Goal: Task Accomplishment & Management: Use online tool/utility

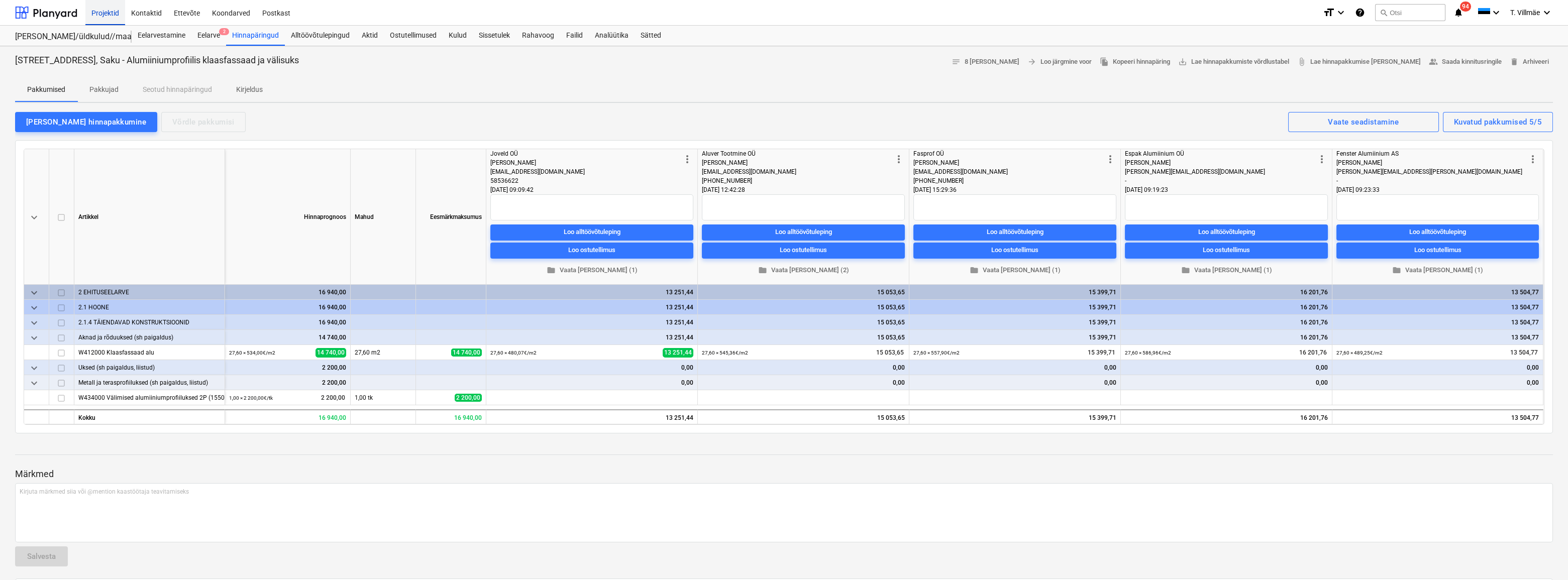
click at [110, 11] on div "Projektid" at bounding box center [105, 12] width 40 height 26
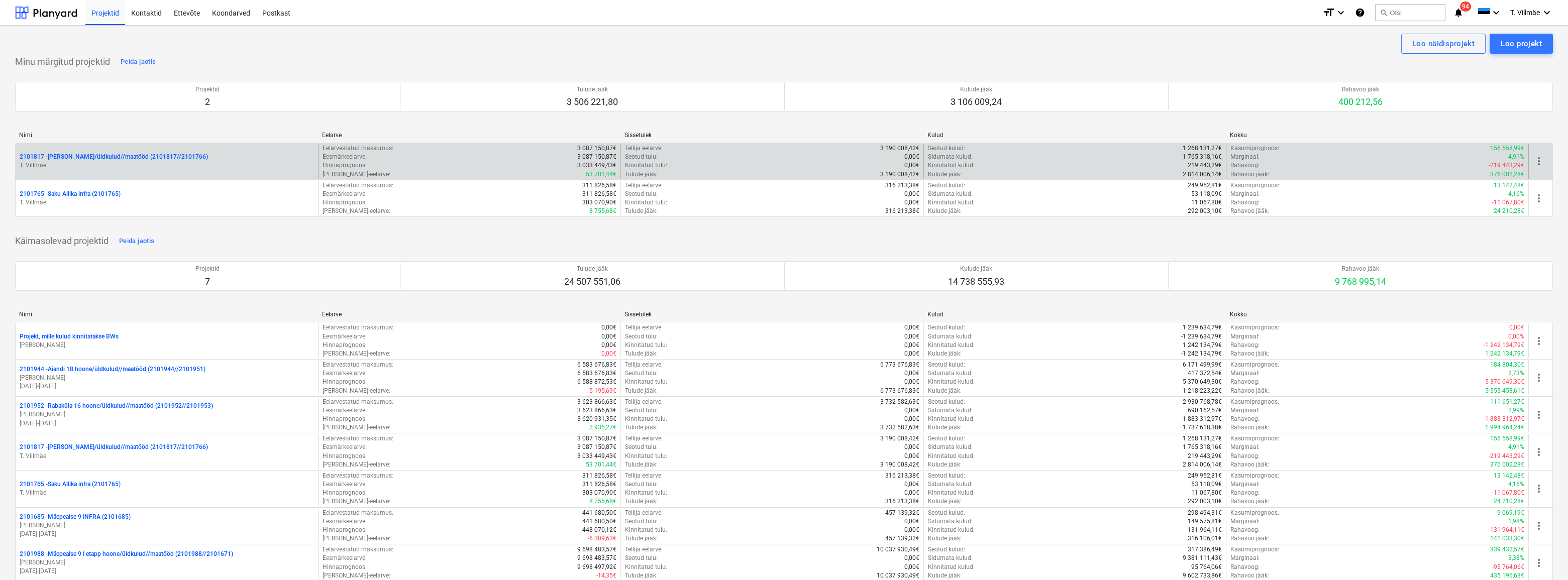
click at [90, 158] on p "2101817 - [PERSON_NAME]/üldkulud//maatööd (2101817//2101766)" at bounding box center [113, 157] width 188 height 9
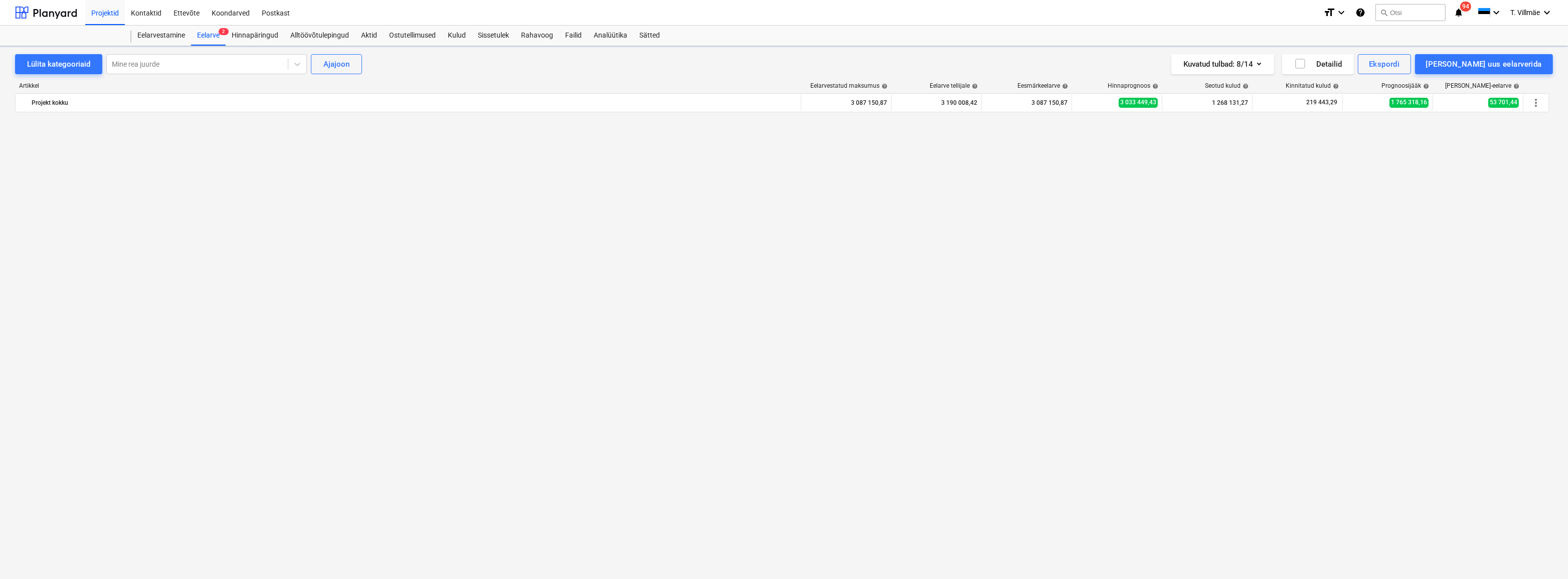
scroll to position [2284, 0]
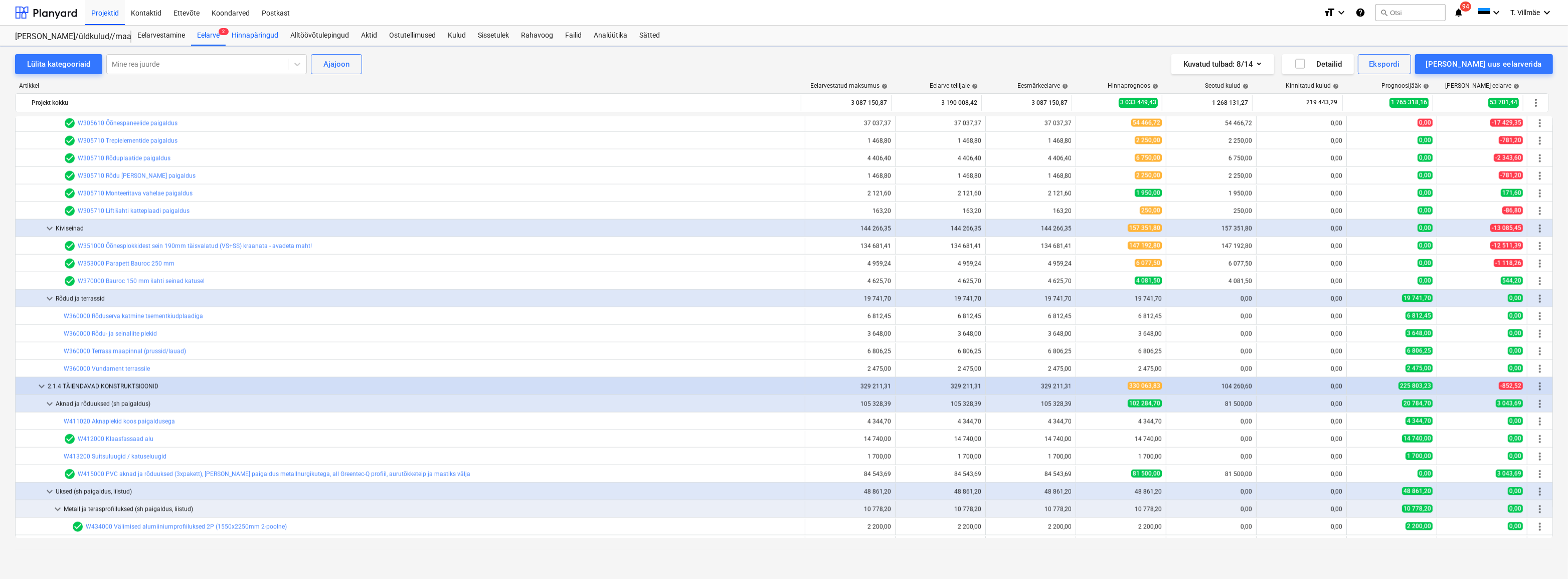
click at [268, 35] on div "Hinnapäringud" at bounding box center [255, 35] width 58 height 20
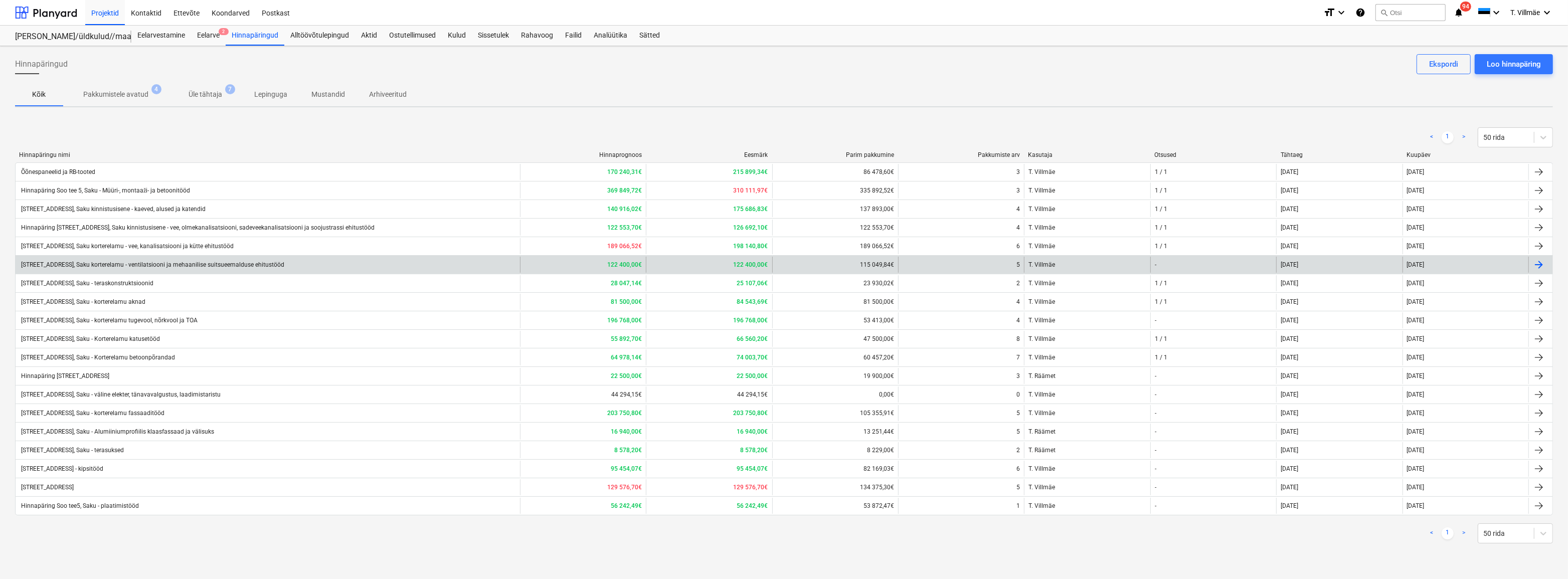
click at [207, 265] on div "[STREET_ADDRESS], Saku korterelamu - ventilatsiooni ja mehaanilise suitsueemald…" at bounding box center [152, 265] width 265 height 7
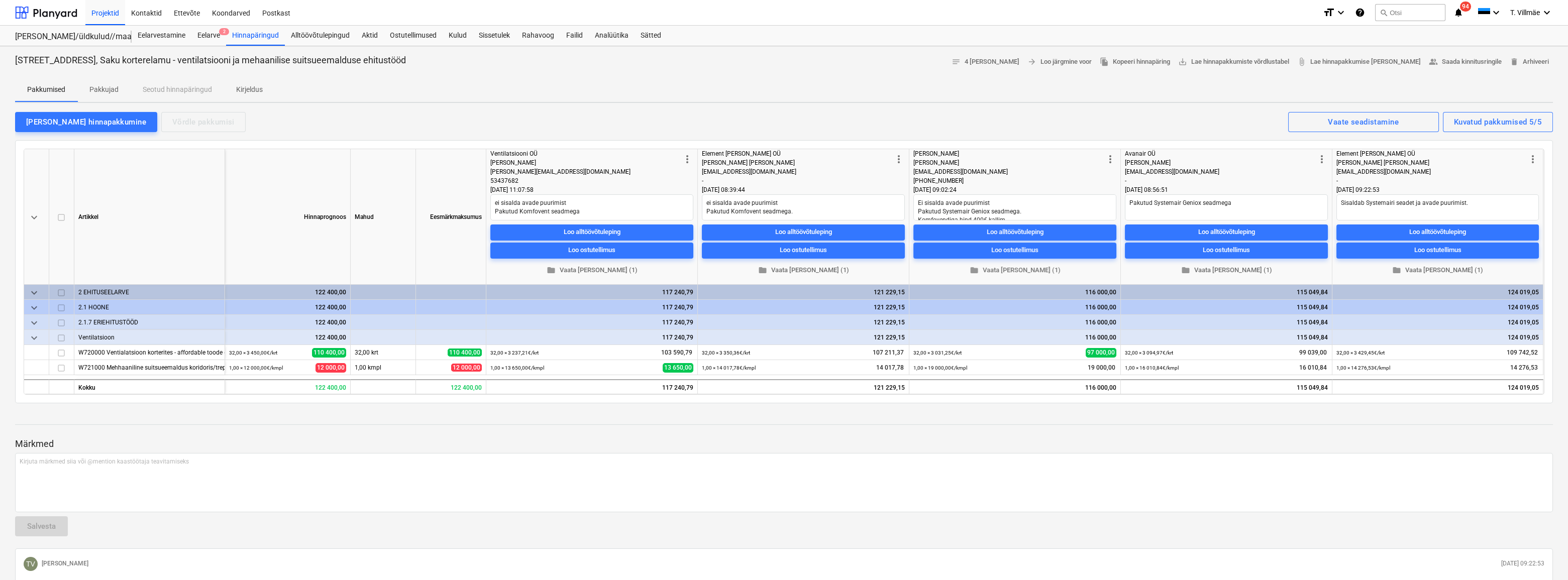
click at [1226, 162] on div "[PERSON_NAME]" at bounding box center [1220, 162] width 191 height 9
click at [1470, 62] on span "people_alt Saada kinnitusringile" at bounding box center [1465, 62] width 73 height 12
type textarea "x"
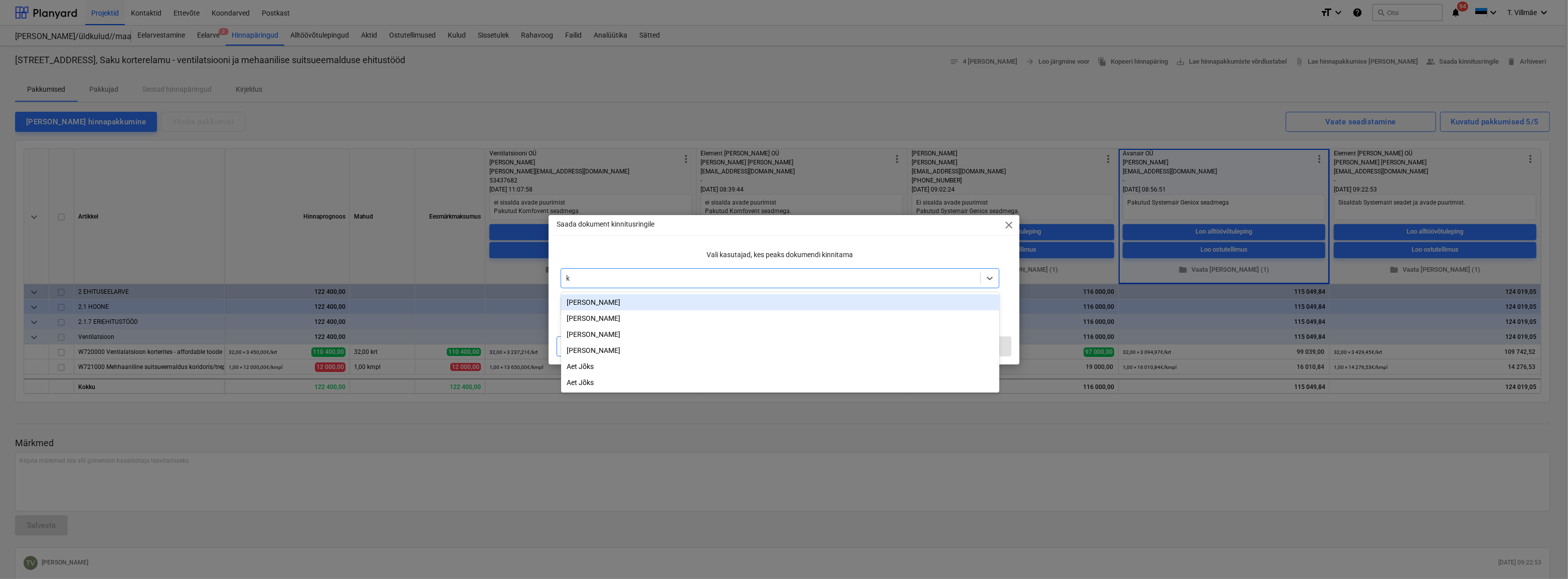
type input "kl"
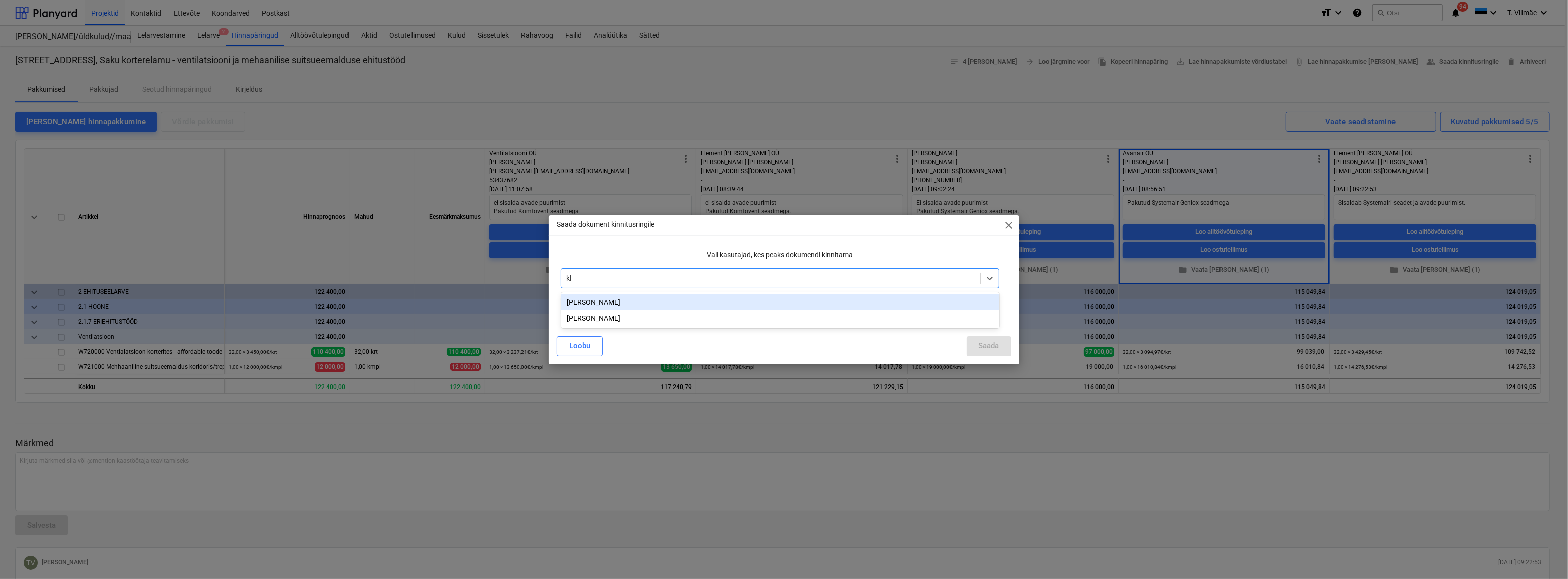
click at [586, 304] on div "[PERSON_NAME]" at bounding box center [780, 303] width 438 height 16
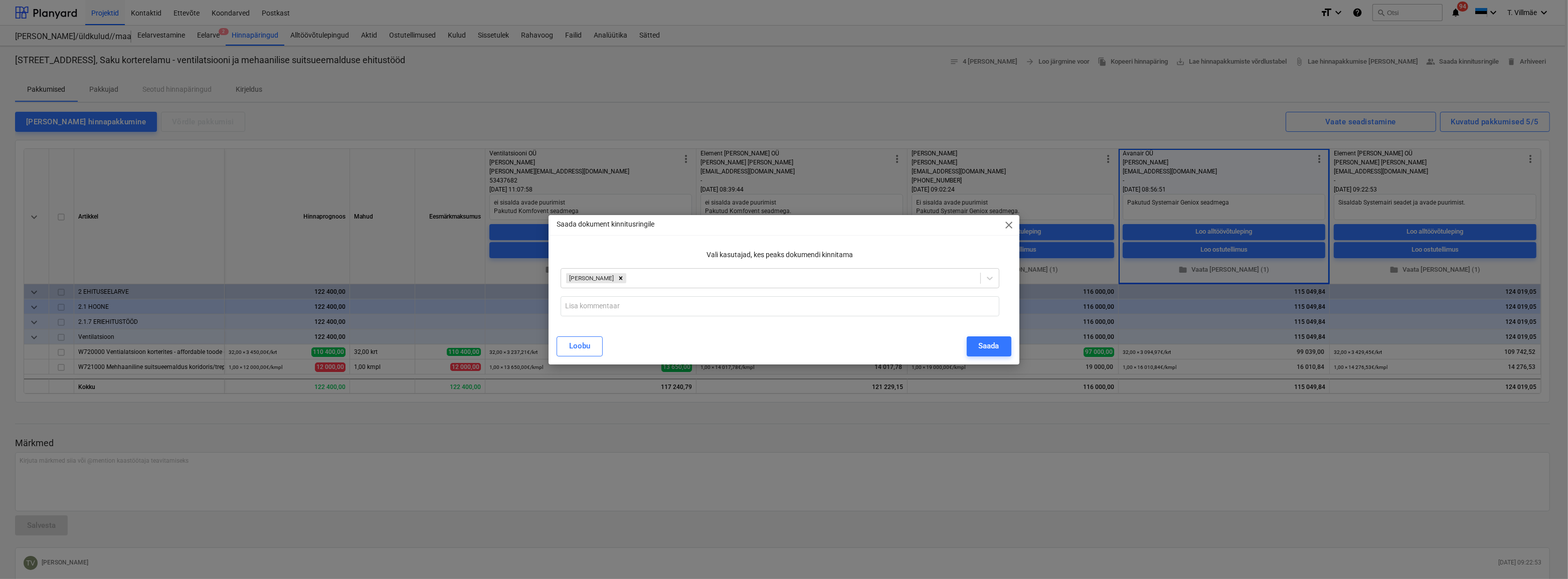
click at [662, 257] on p "Vali kasutajad, kes peaks dokumendi kinnitama" at bounding box center [780, 254] width 438 height 10
click at [628, 312] on input "text" at bounding box center [780, 306] width 438 height 20
type input "Esitan kooskõlastamiseks Avanair OÜ - odavaim [PERSON_NAME] varasem kogemus ole…"
click at [984, 343] on div "Saada" at bounding box center [989, 346] width 21 height 13
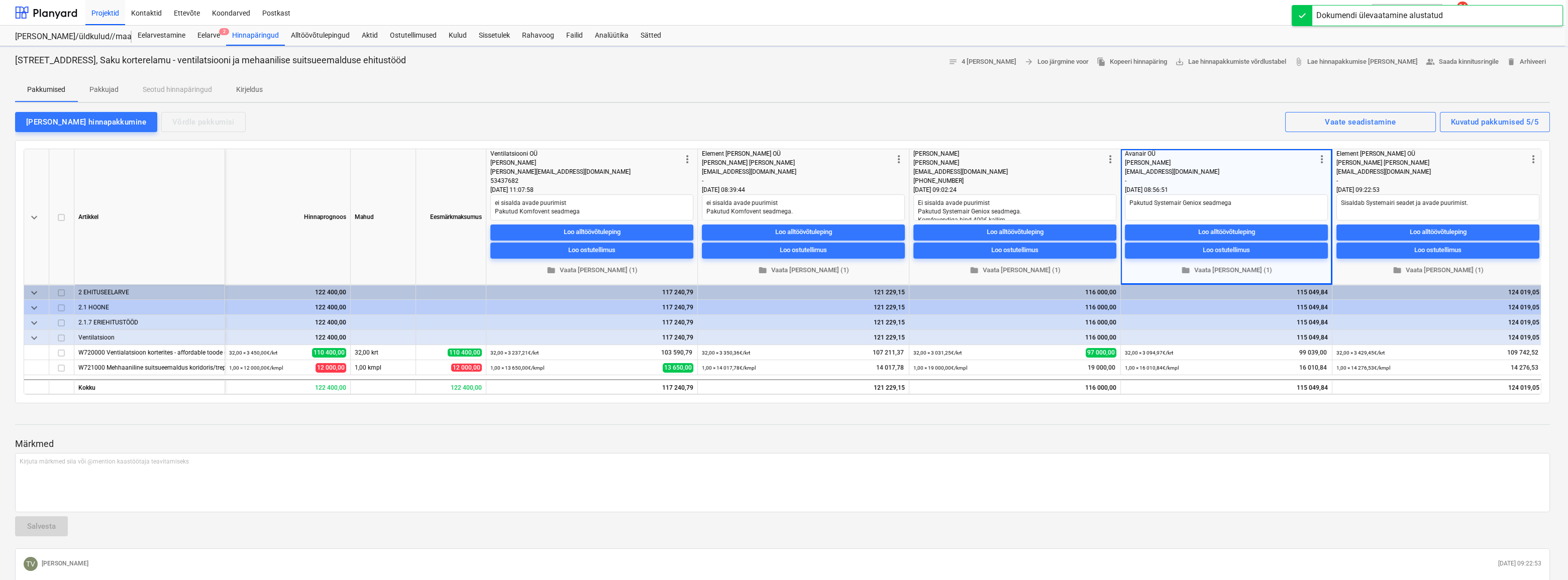
type textarea "x"
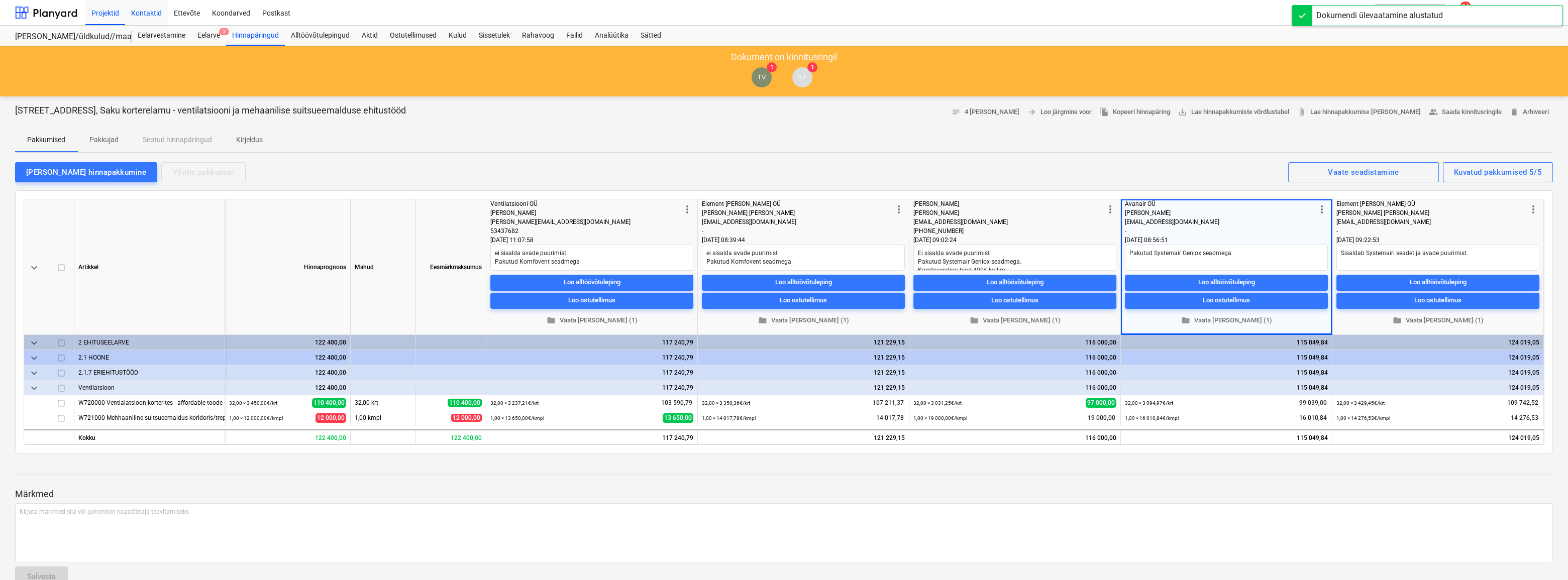
click at [144, 12] on div "Kontaktid" at bounding box center [146, 12] width 43 height 26
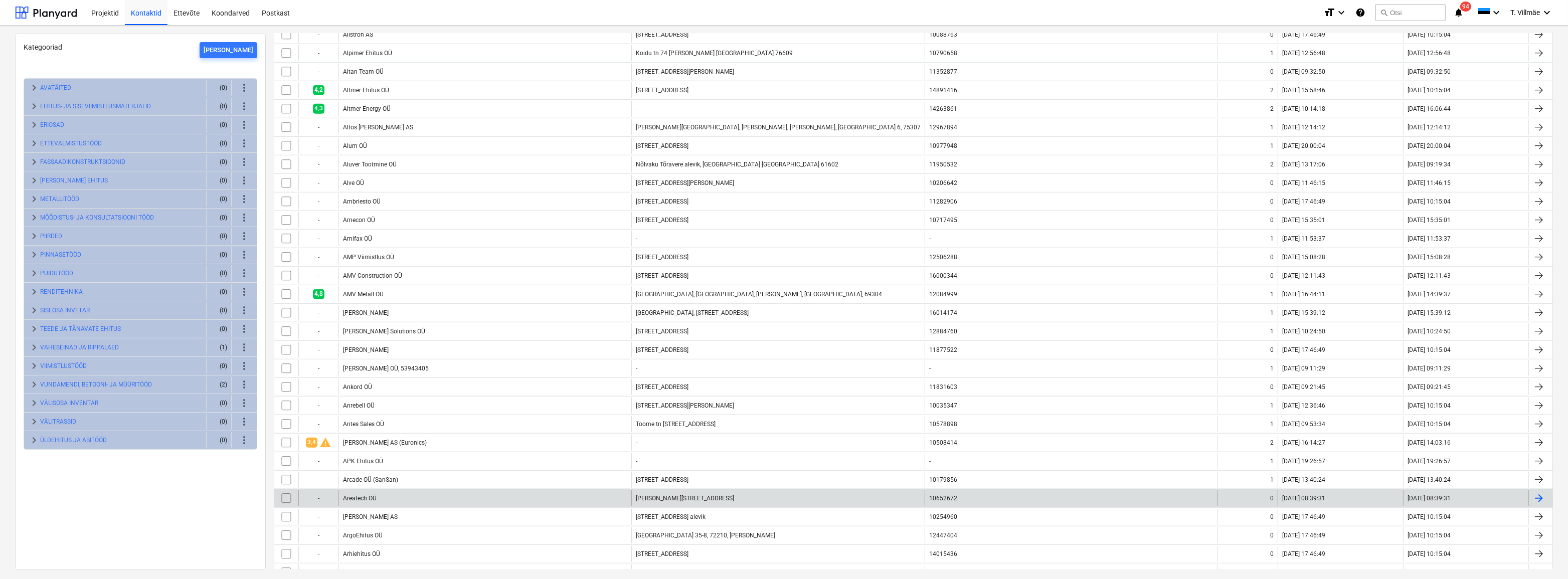
scroll to position [1500, 0]
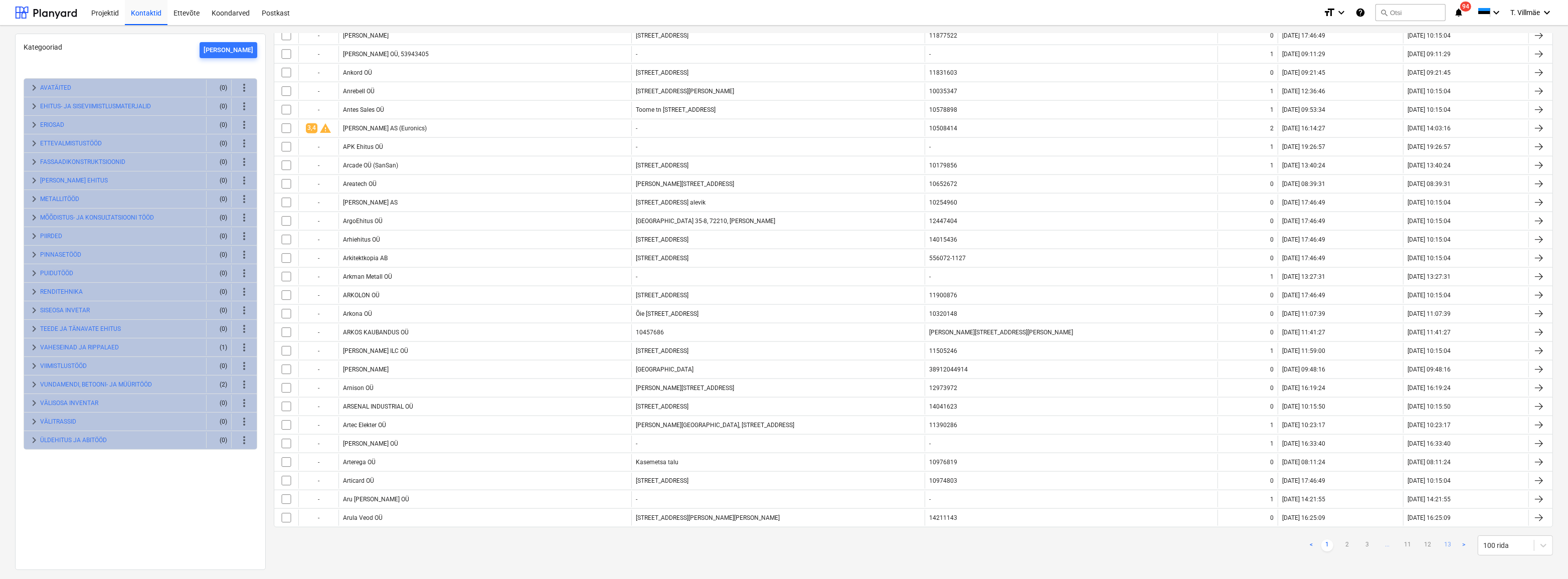
click at [1443, 539] on link "13" at bounding box center [1447, 546] width 12 height 12
checkbox input "false"
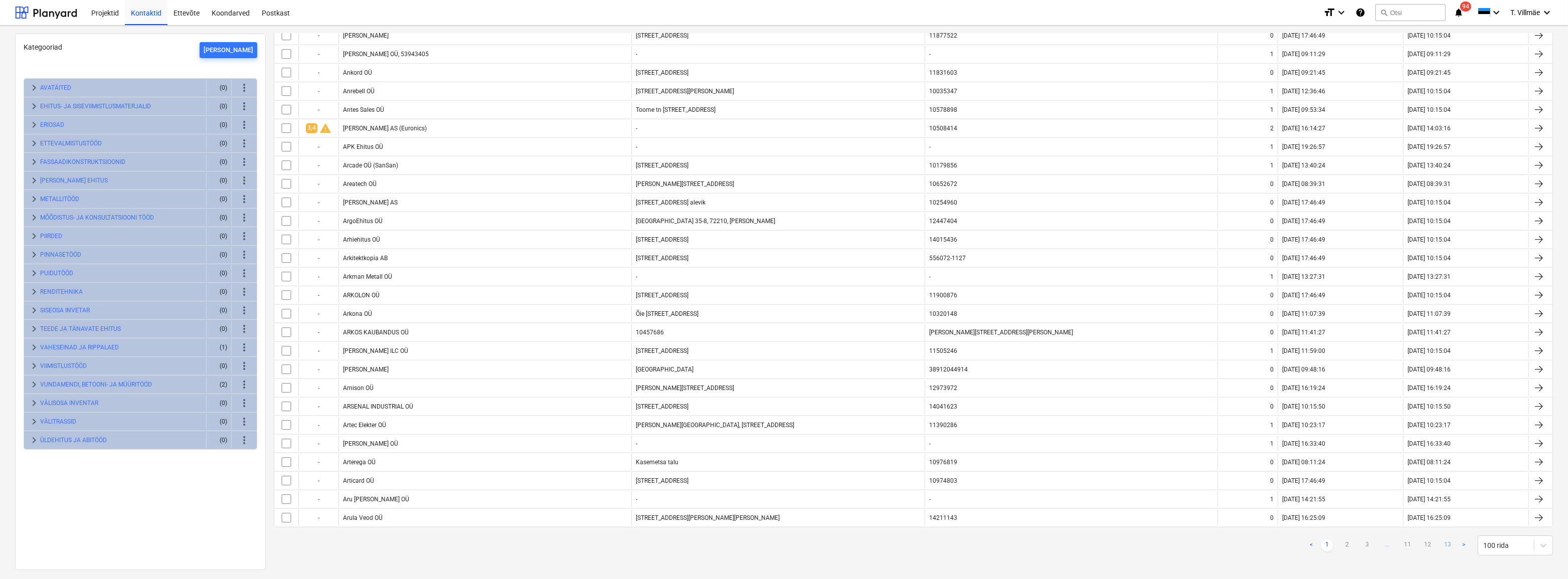
checkbox input "false"
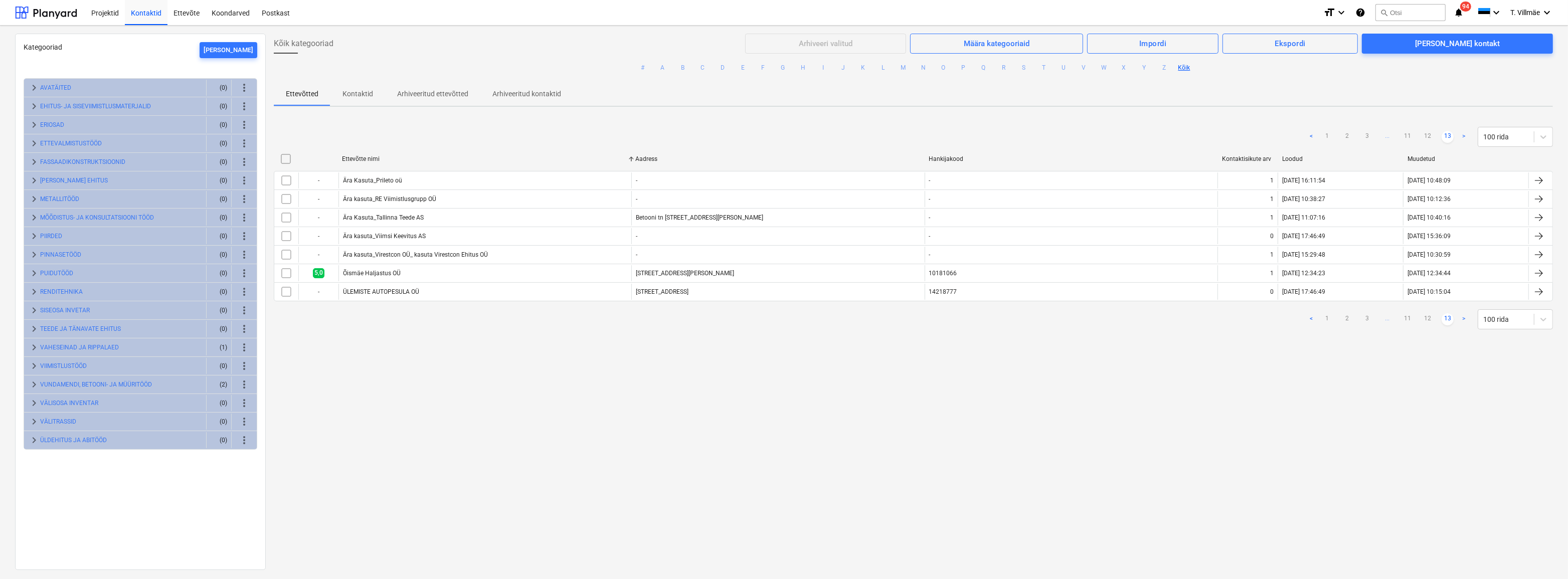
scroll to position [0, 0]
click at [1421, 318] on link "12" at bounding box center [1427, 320] width 12 height 12
checkbox input "false"
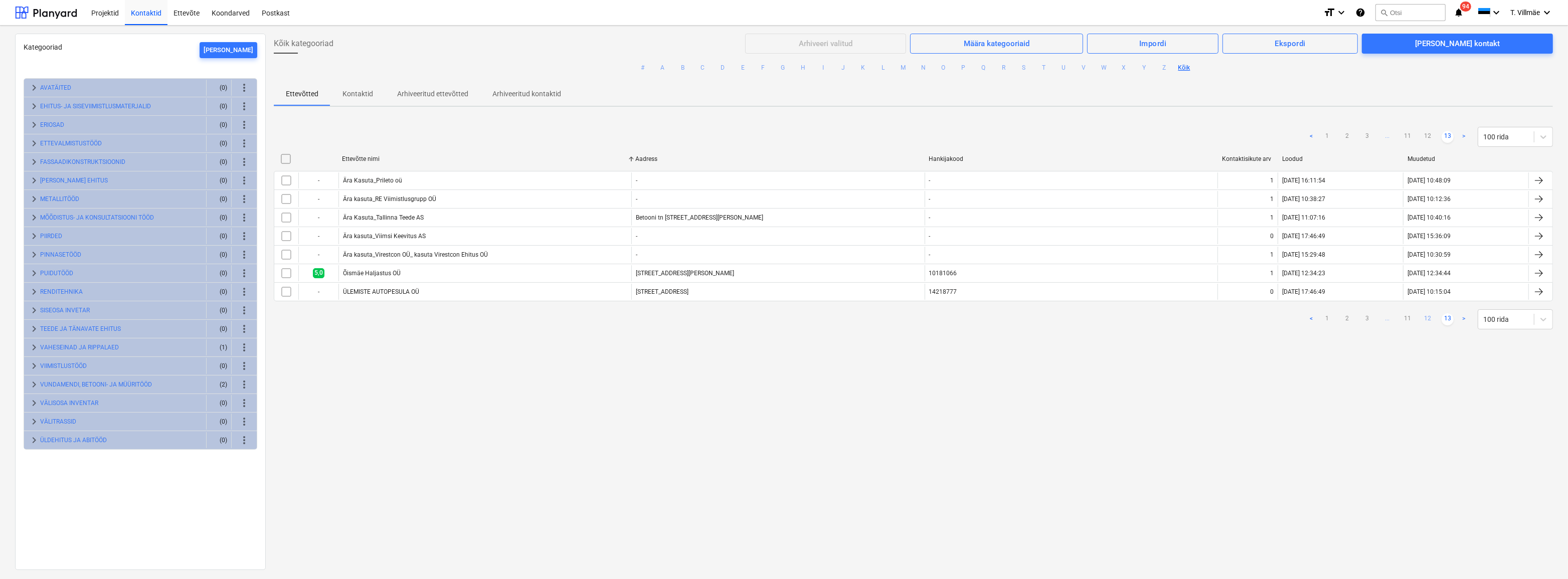
checkbox input "false"
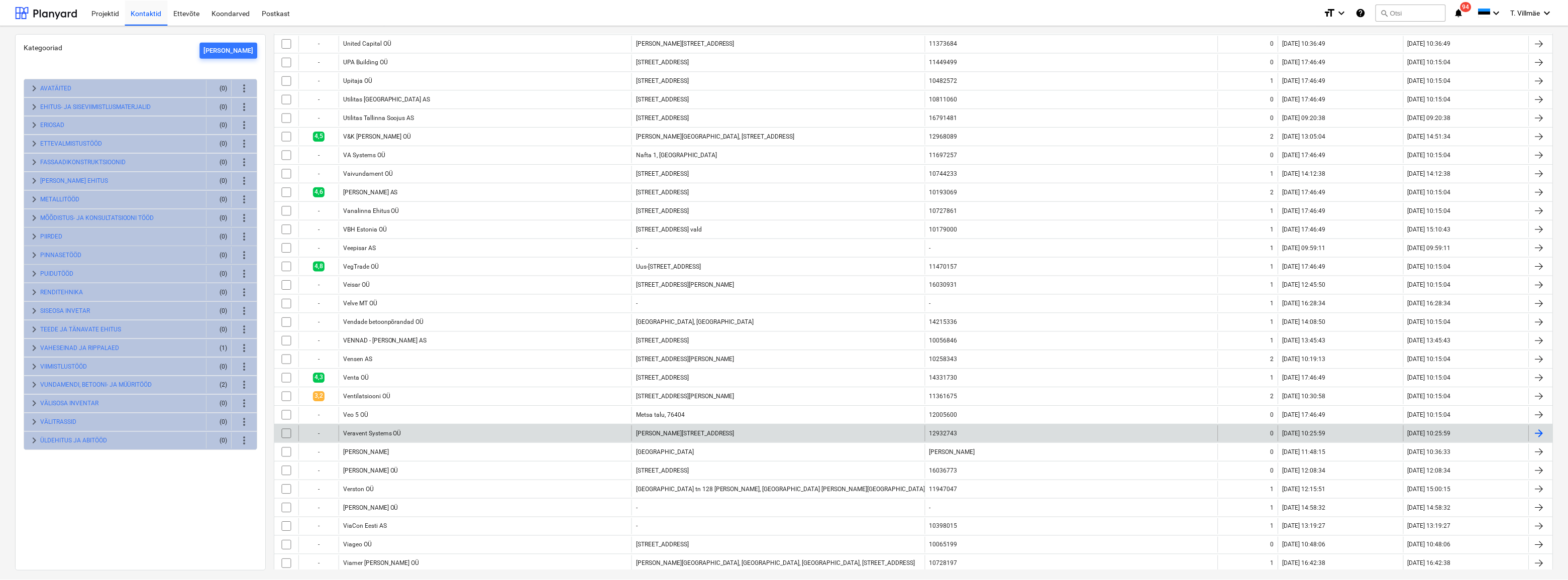
scroll to position [959, 0]
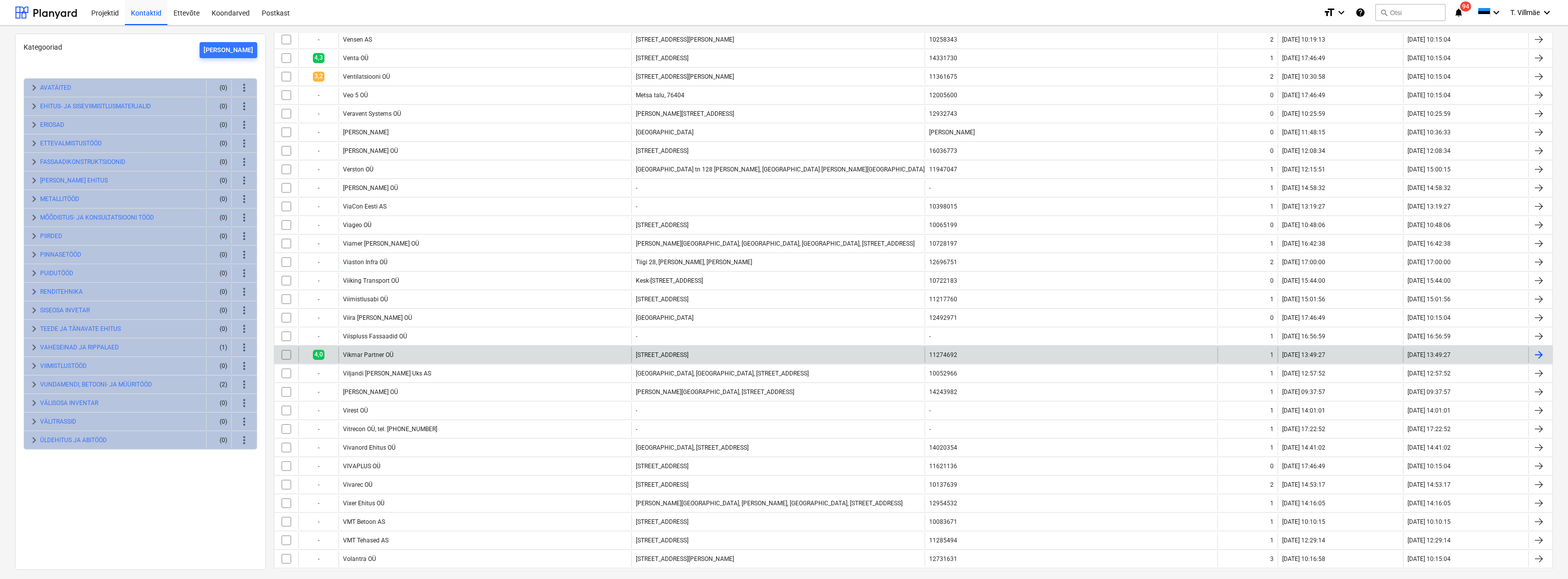
click at [366, 351] on div "Vikmar Partner OÜ" at bounding box center [368, 355] width 51 height 7
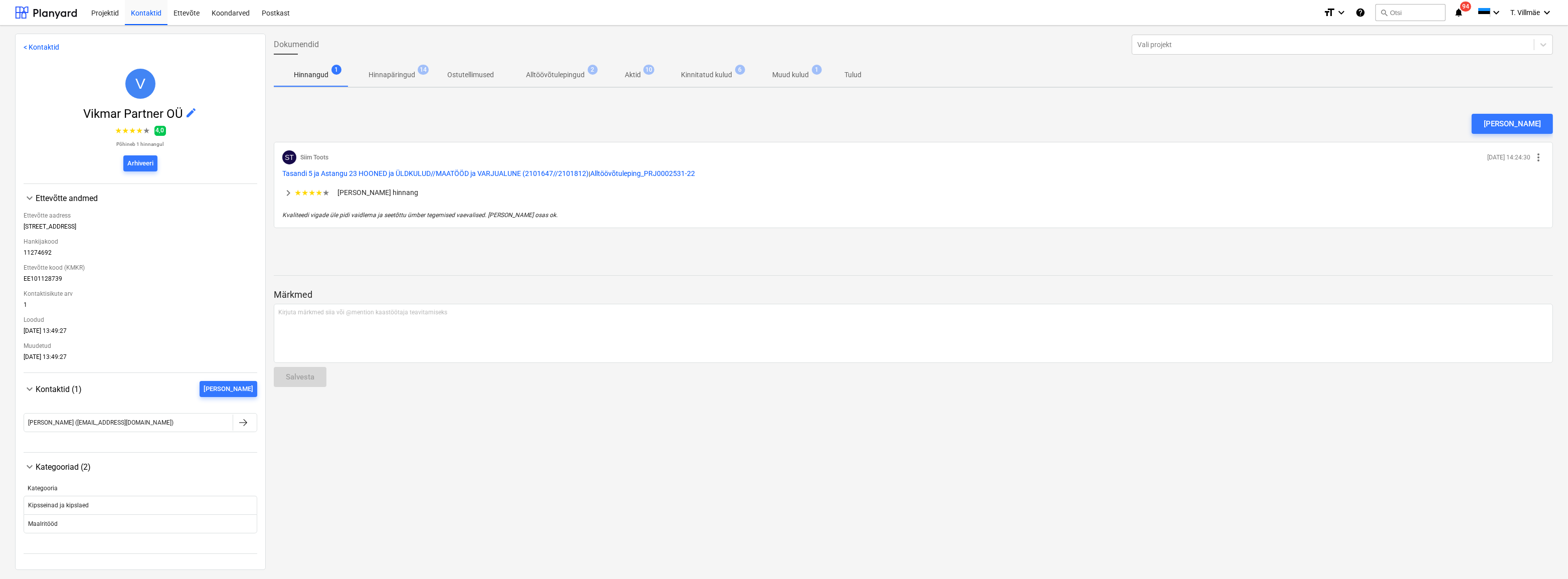
click at [558, 75] on p "Alltöövõtulepingud" at bounding box center [555, 75] width 58 height 10
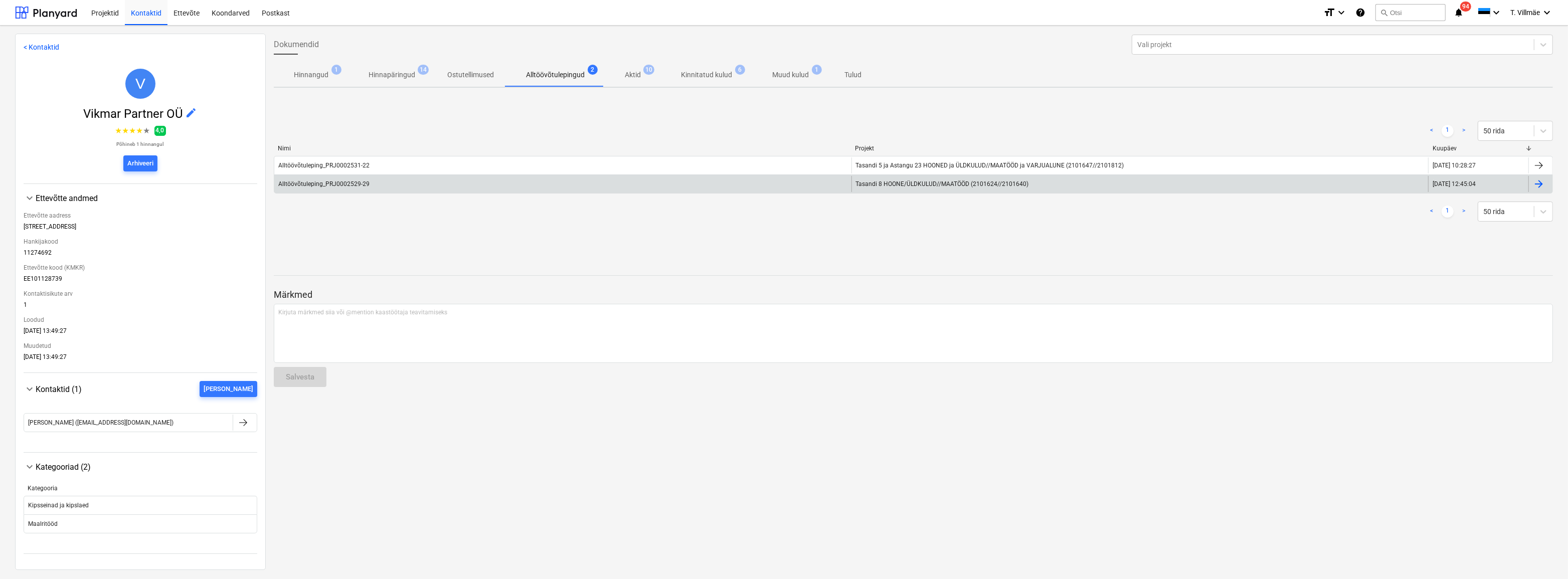
click at [1538, 184] on div at bounding box center [1539, 184] width 12 height 12
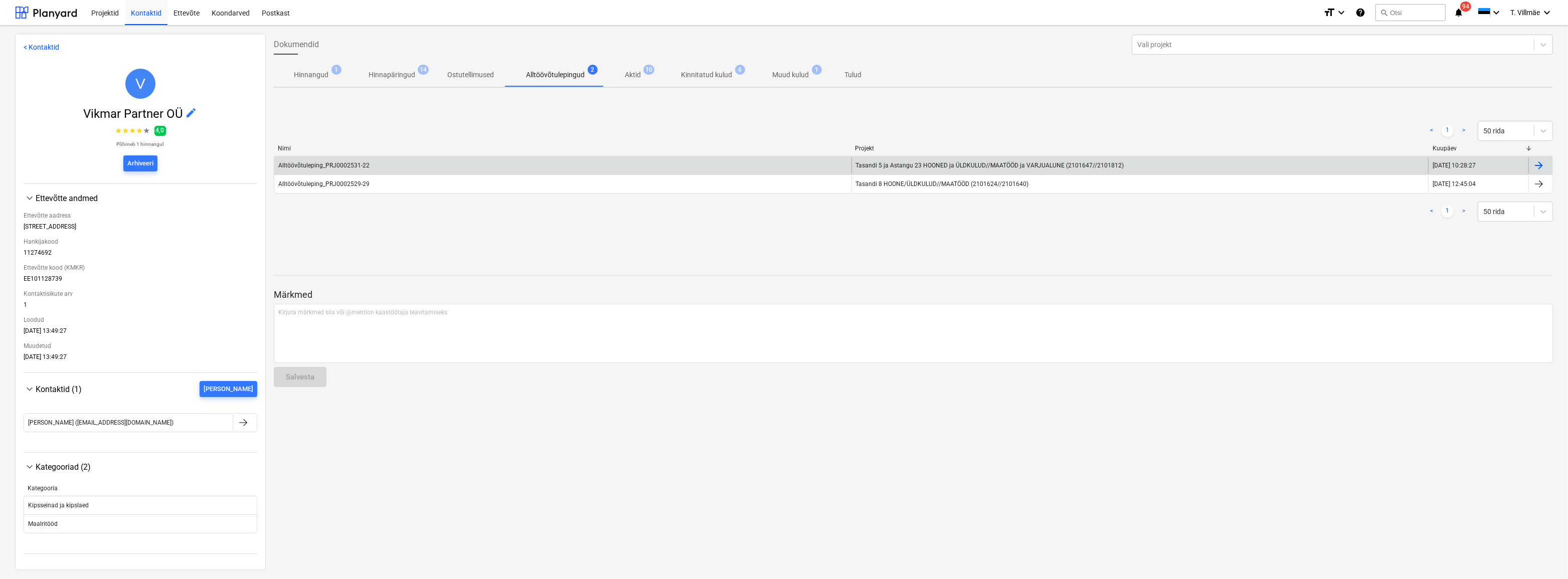
click at [1536, 163] on div at bounding box center [1539, 166] width 12 height 12
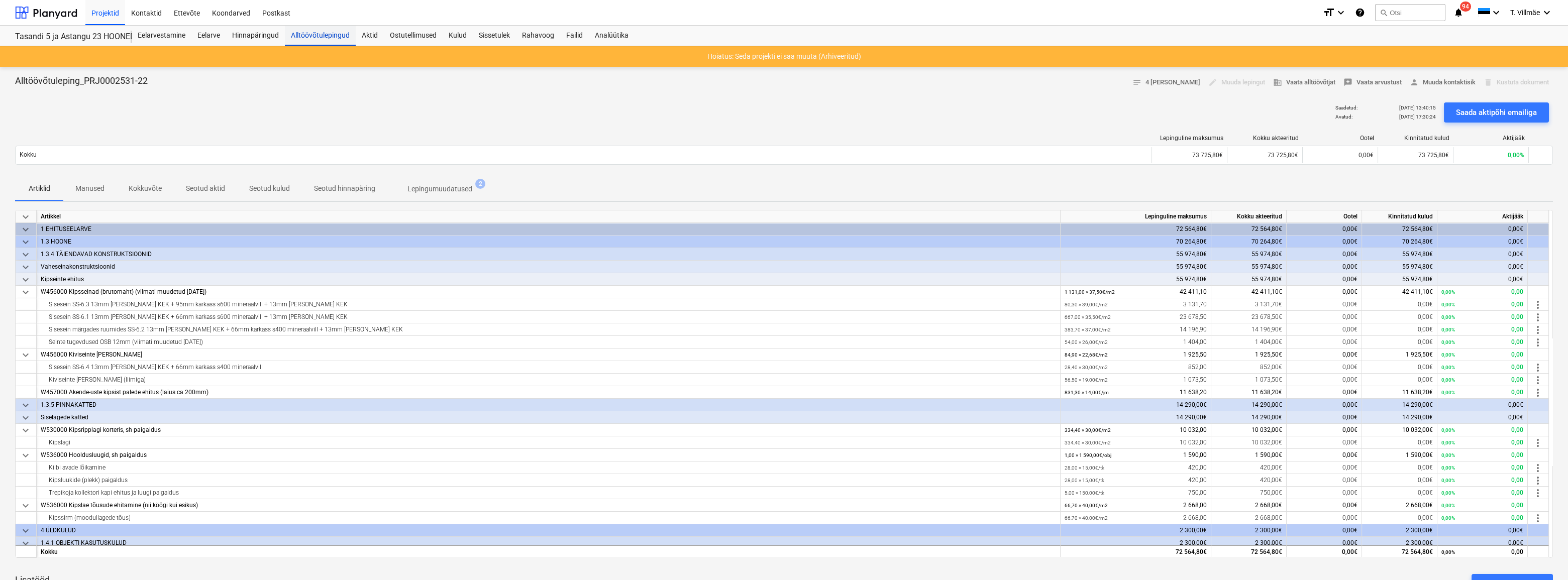
click at [319, 33] on div "Alltöövõtulepingud" at bounding box center [320, 35] width 71 height 20
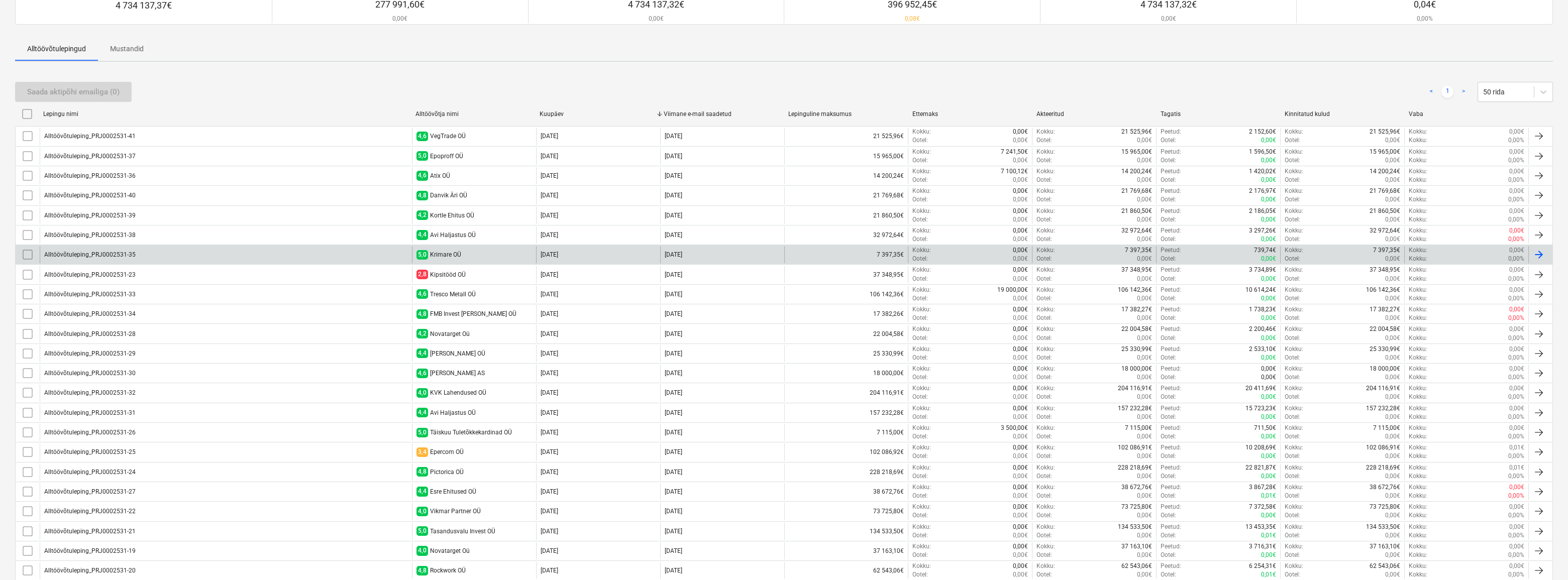
scroll to position [137, 0]
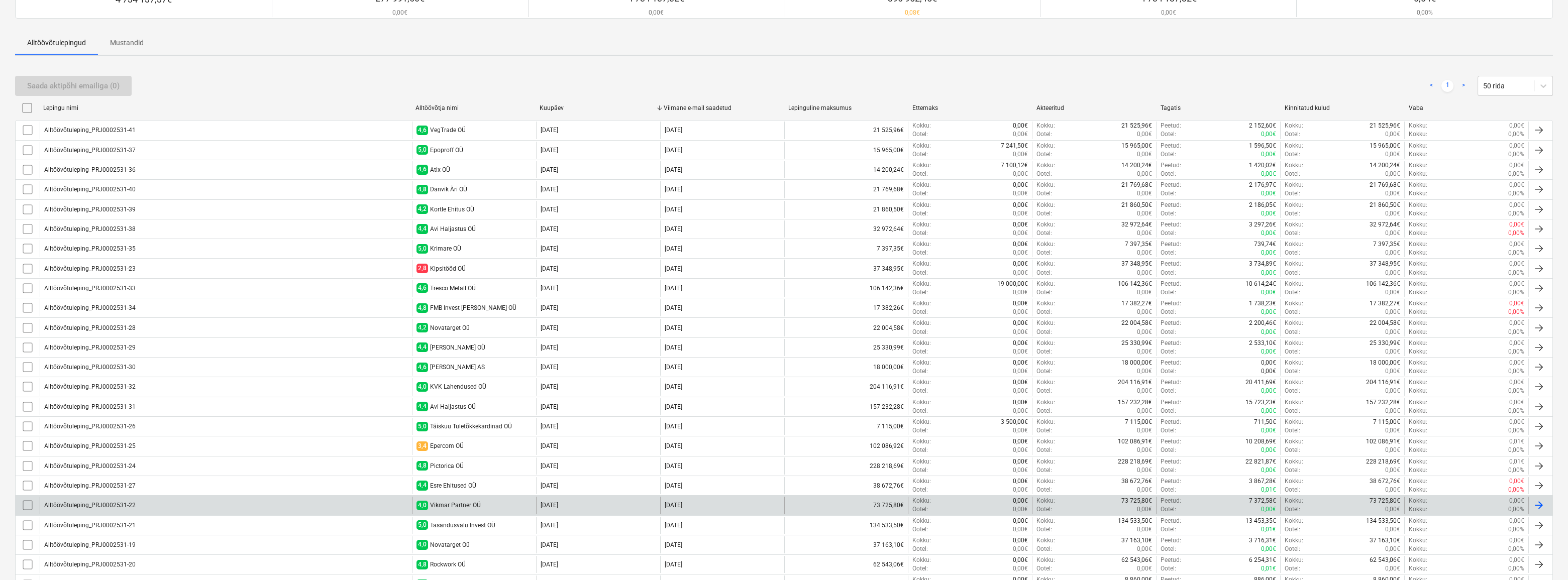
click at [462, 504] on div "Vikmar Partner OÜ" at bounding box center [455, 506] width 51 height 7
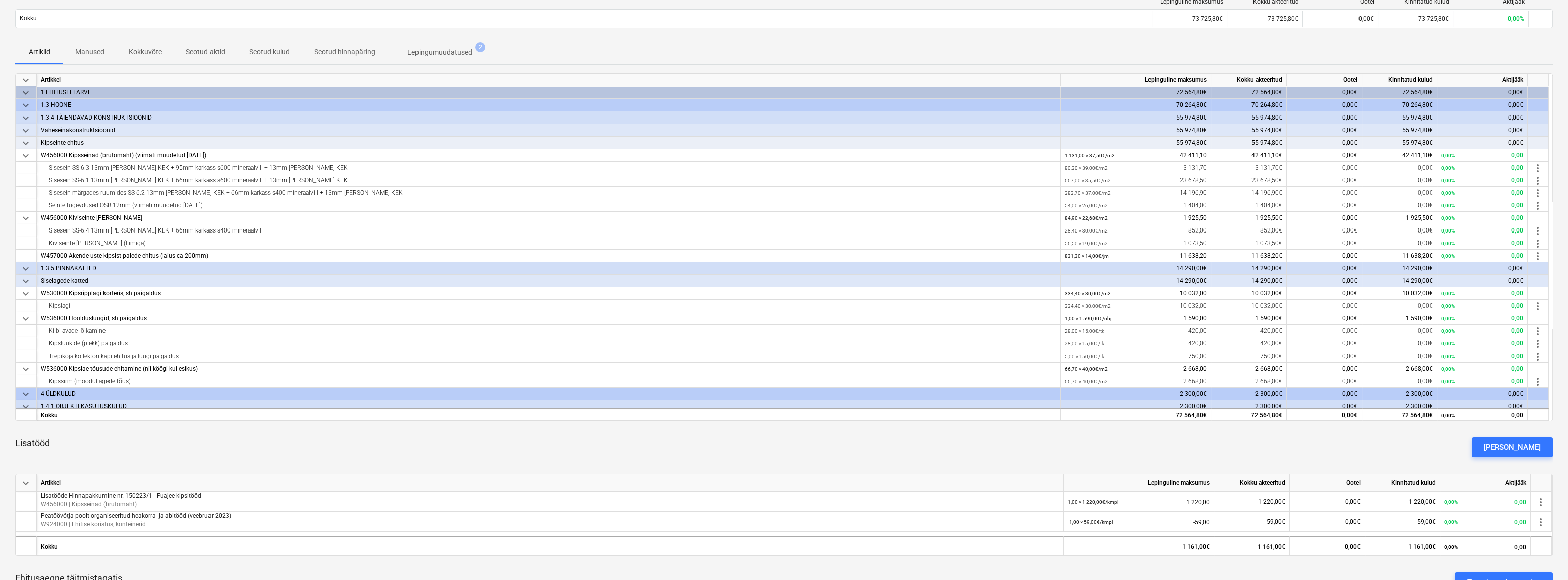
click at [96, 47] on p "Manused" at bounding box center [90, 52] width 29 height 10
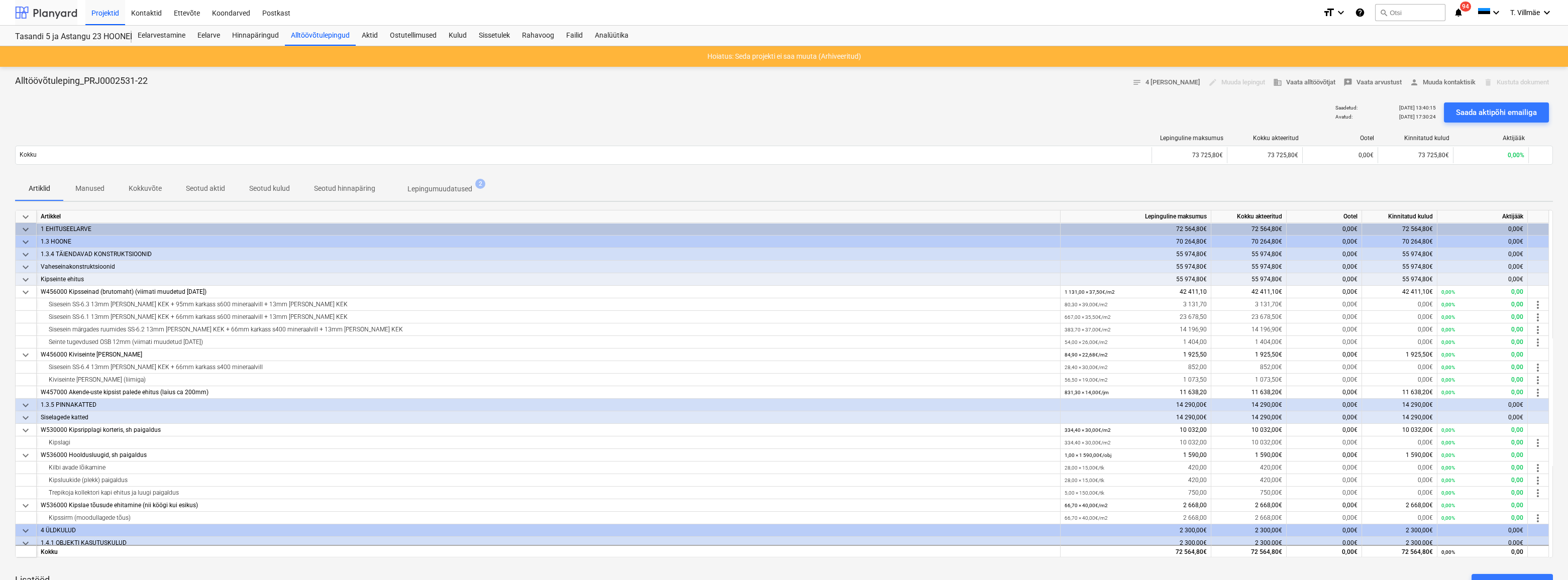
scroll to position [137, 0]
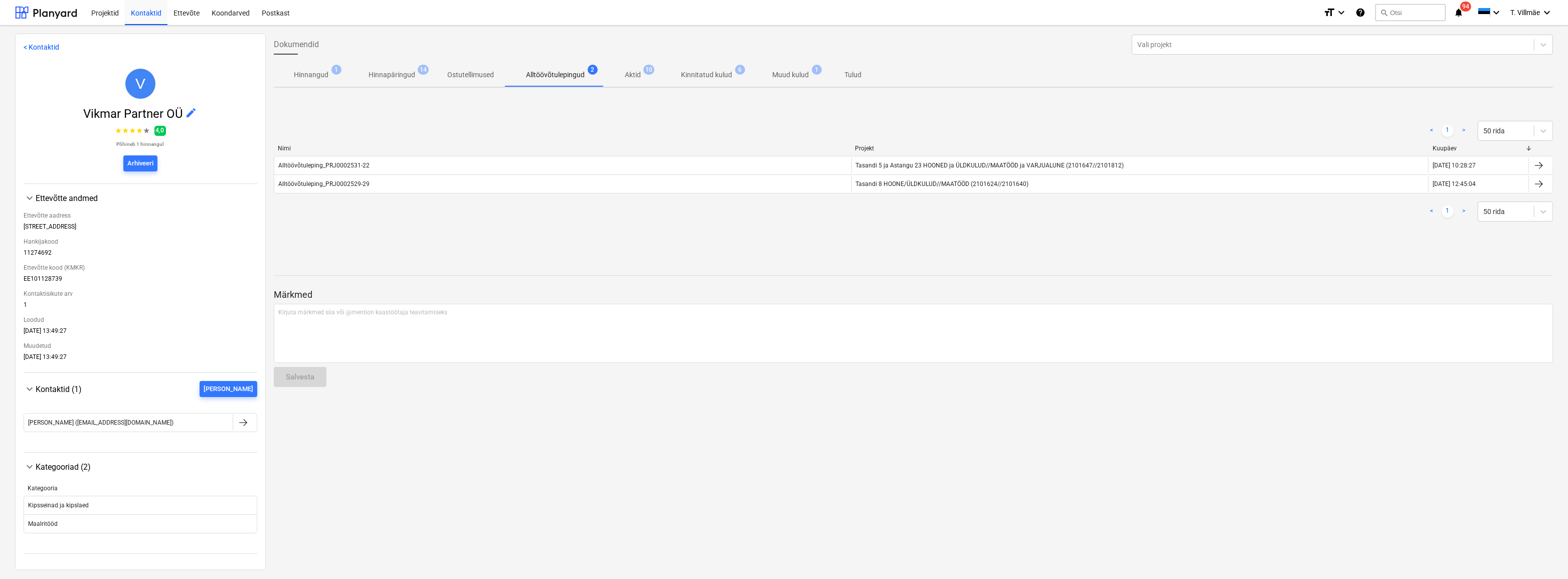
click at [506, 254] on div at bounding box center [913, 258] width 1279 height 8
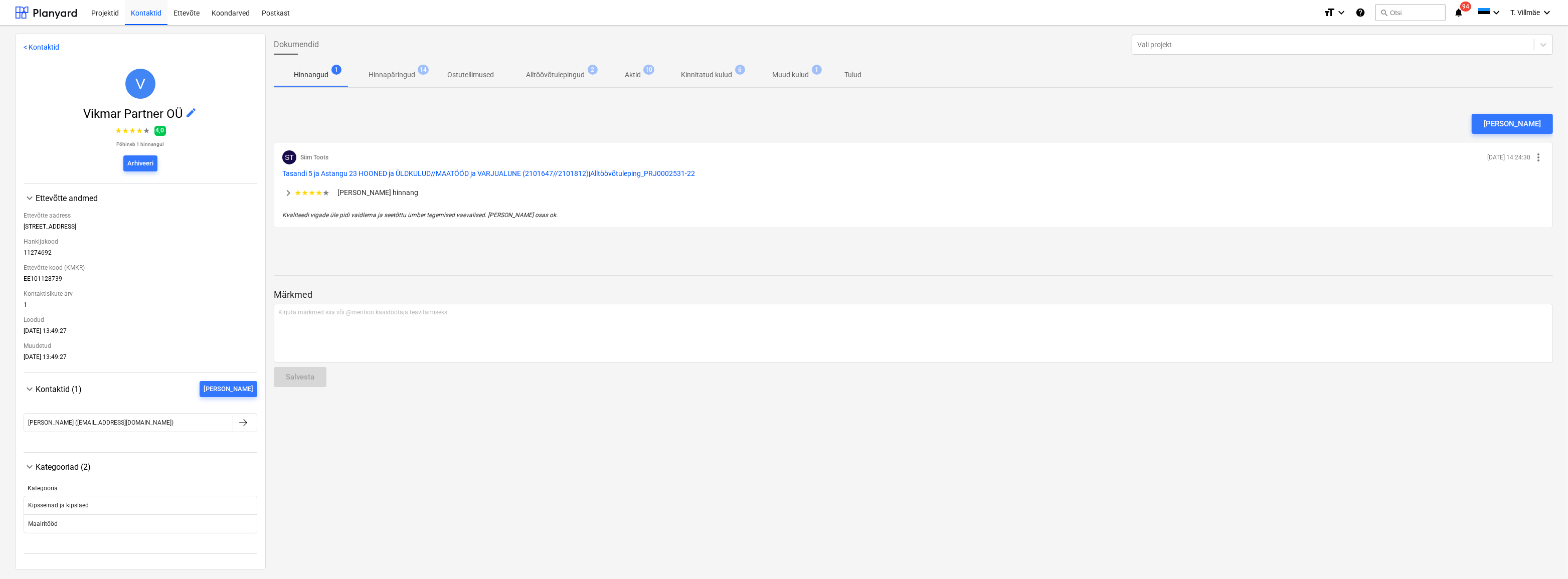
click at [401, 76] on p "Hinnapäringud" at bounding box center [391, 75] width 47 height 10
click at [135, 13] on div "Kontaktid" at bounding box center [146, 12] width 43 height 26
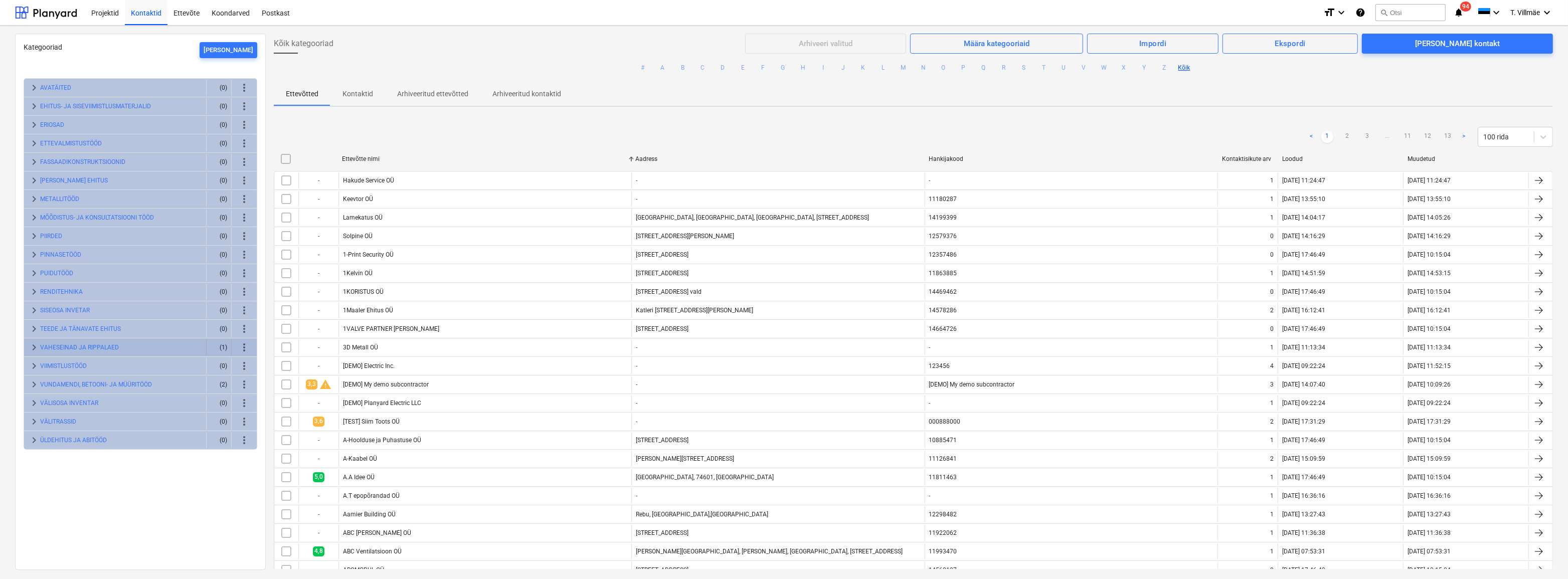
click at [33, 347] on span "keyboard_arrow_right" at bounding box center [34, 348] width 12 height 12
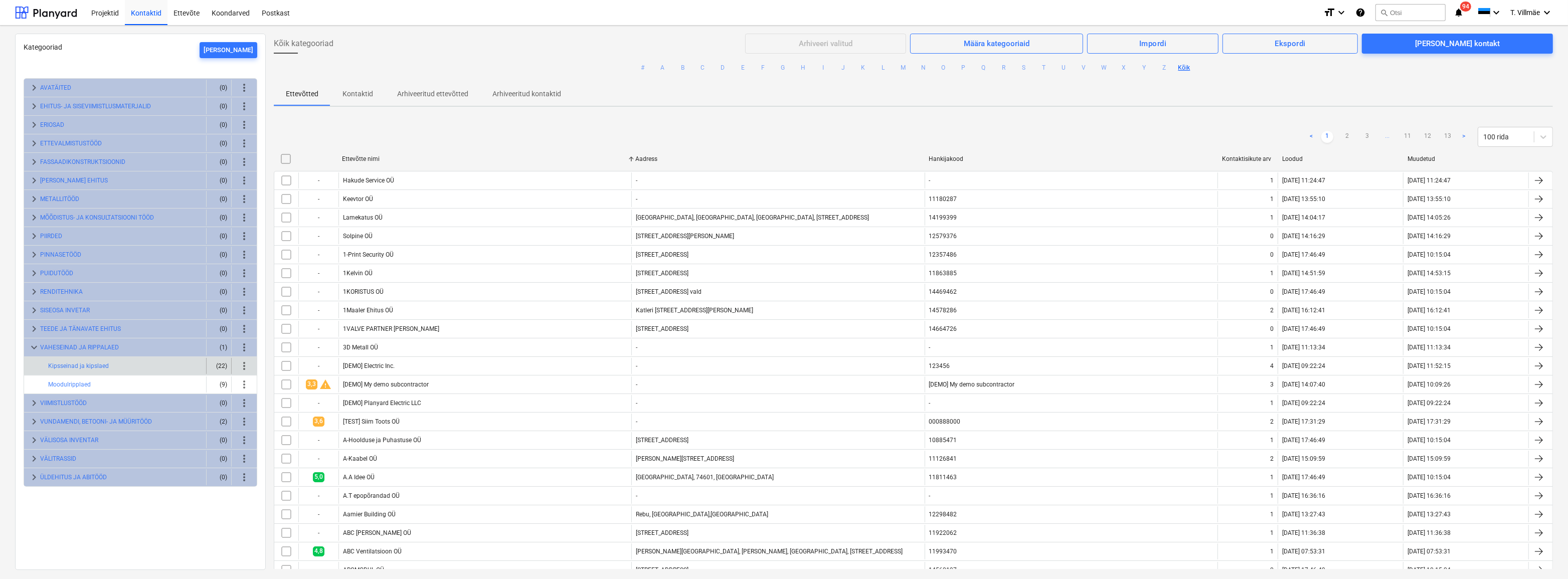
click at [137, 365] on div "Kipsseinad ja kipslaed" at bounding box center [125, 366] width 154 height 16
click at [91, 364] on button "Kipsseinad ja kipslaed" at bounding box center [79, 366] width 61 height 12
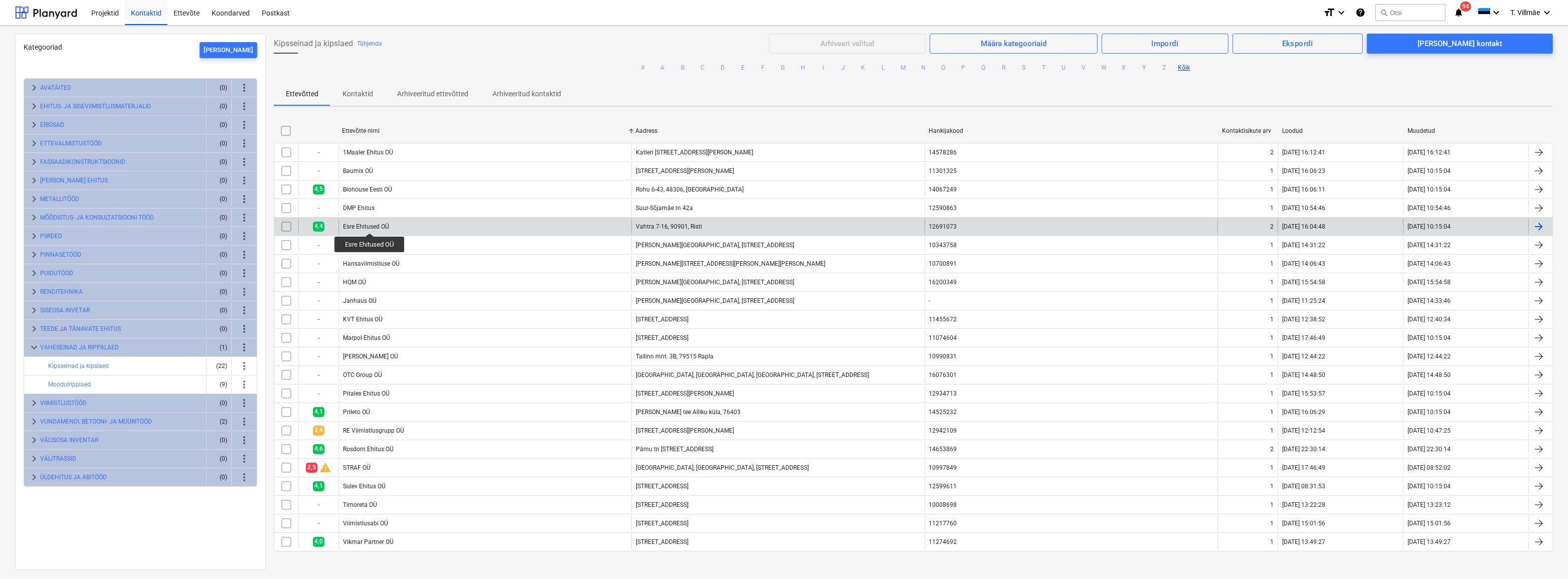
click at [370, 224] on div "Esre Ehitused OÜ" at bounding box center [366, 227] width 46 height 7
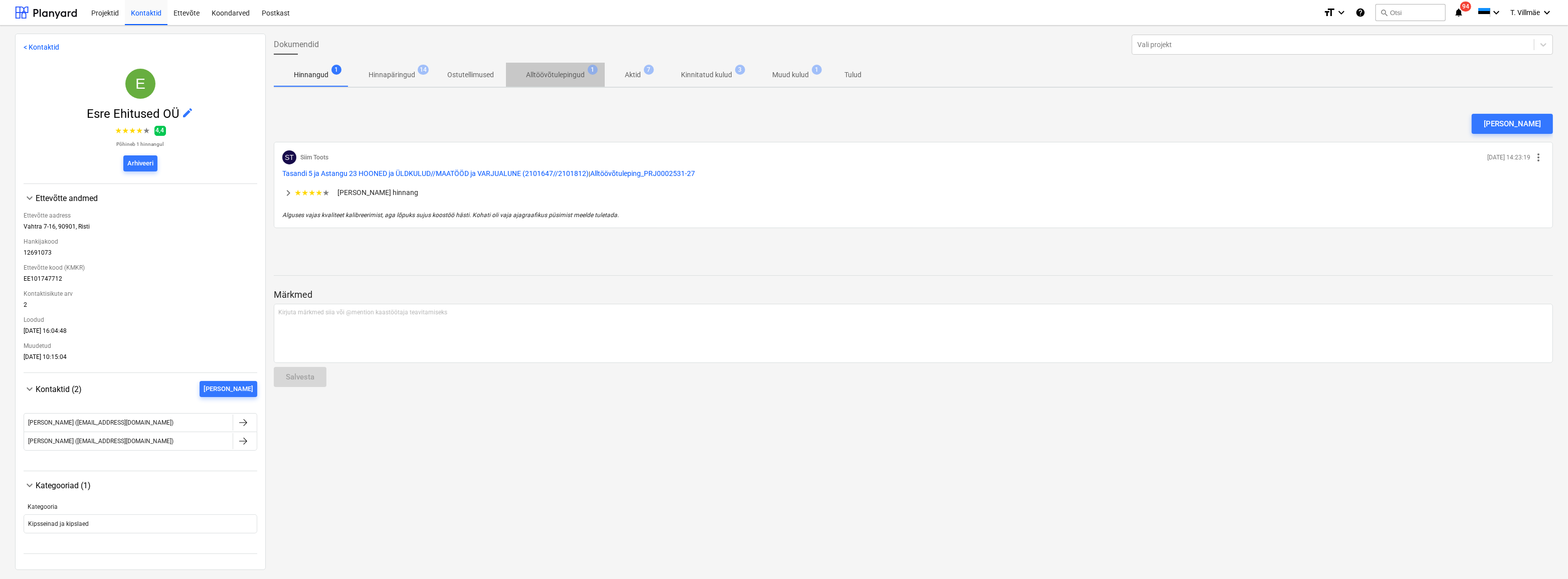
click at [572, 75] on p "Alltöövõtulepingud" at bounding box center [555, 75] width 58 height 10
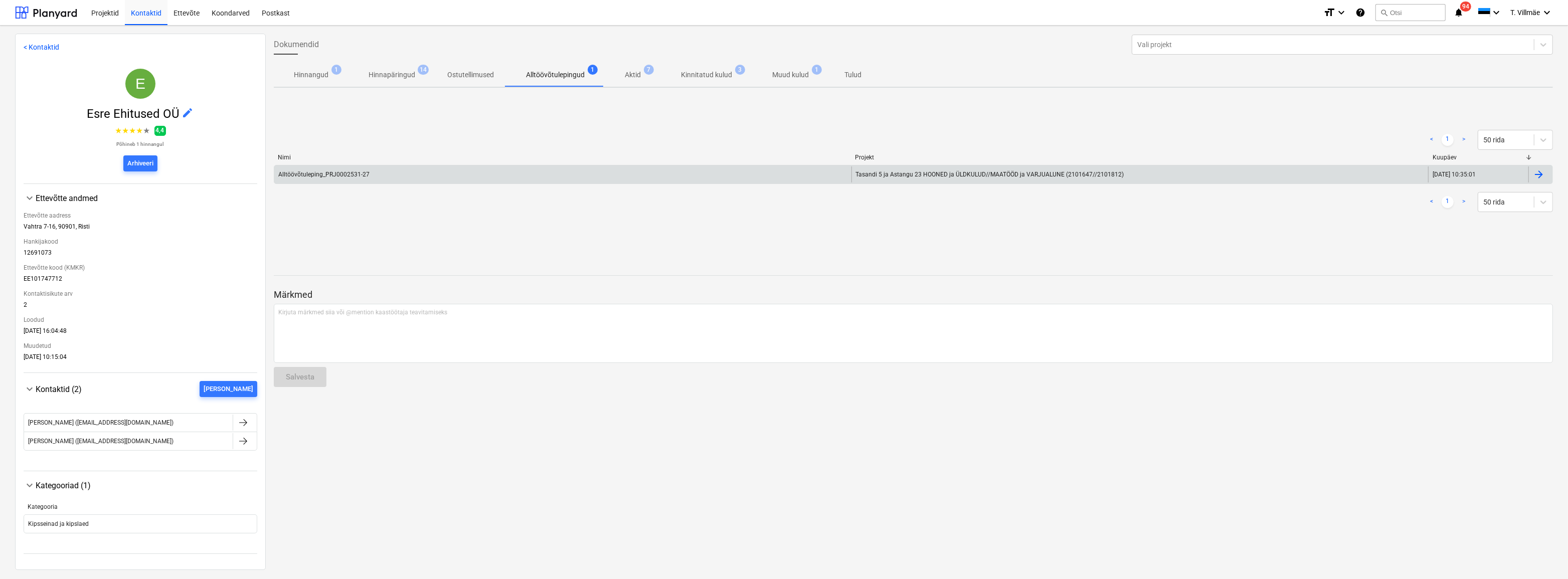
click at [1537, 177] on div at bounding box center [1539, 175] width 12 height 12
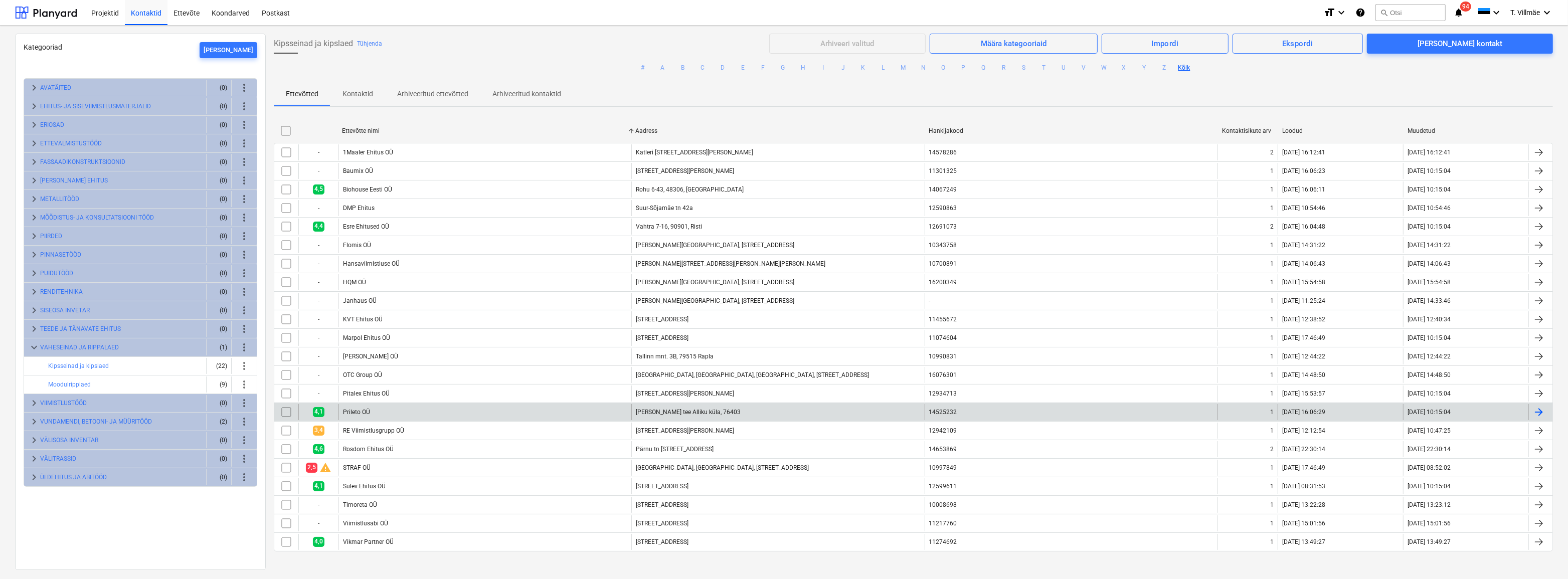
click at [326, 413] on div "4,1" at bounding box center [318, 412] width 40 height 16
